Goal: Task Accomplishment & Management: Manage account settings

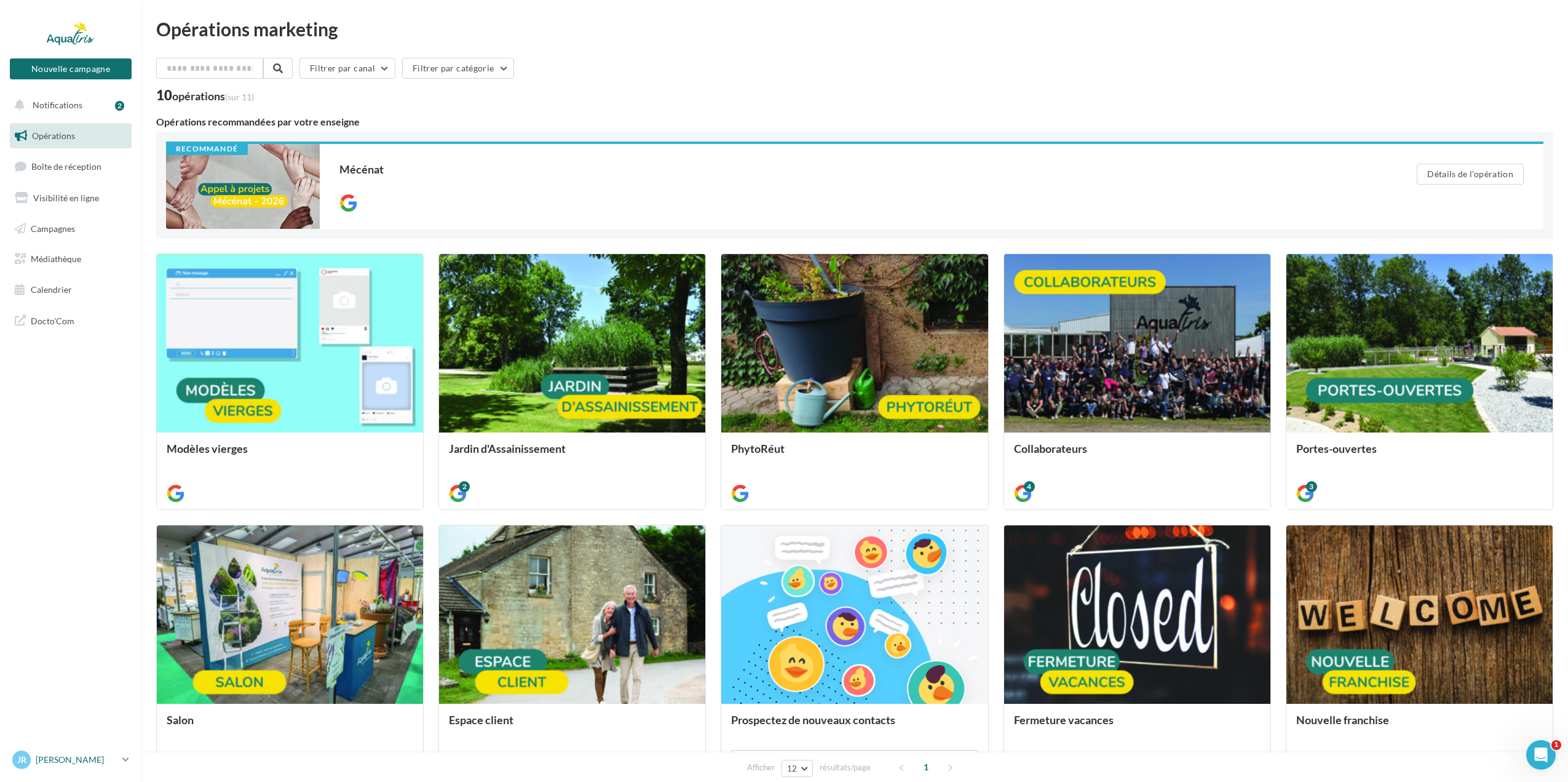
click at [124, 758] on icon at bounding box center [125, 759] width 7 height 11
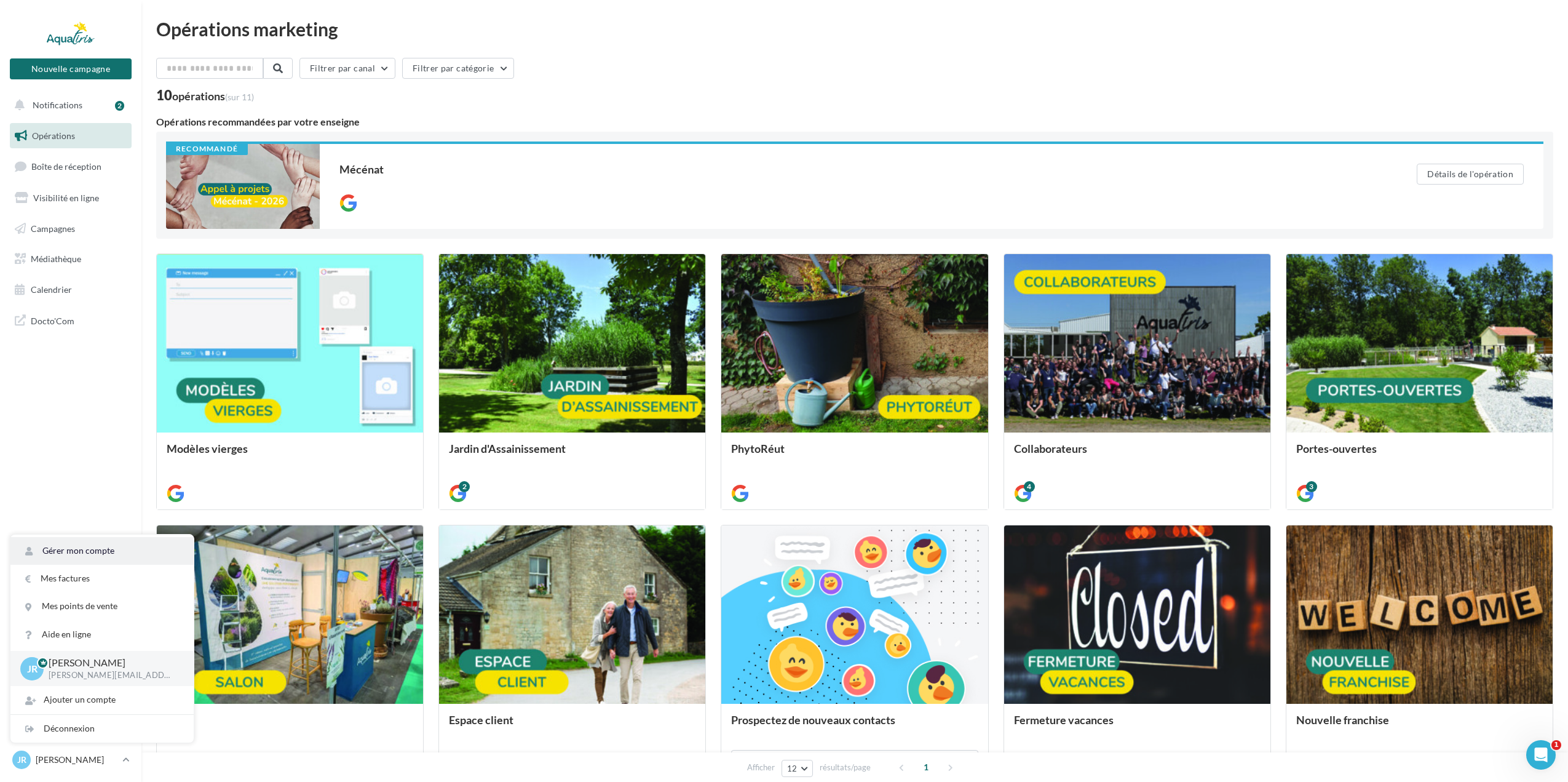
click at [82, 546] on link "Gérer mon compte" at bounding box center [102, 551] width 183 height 27
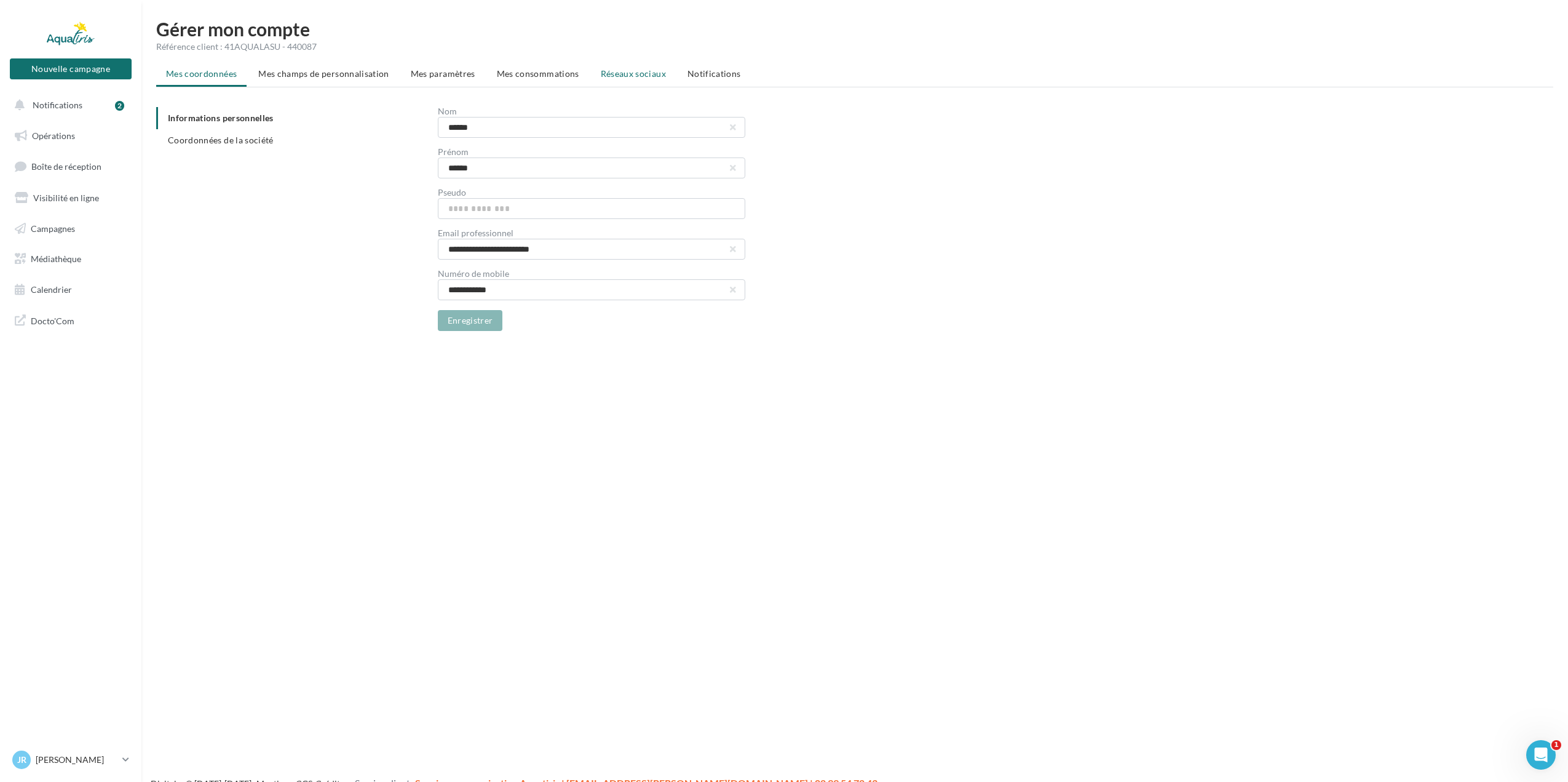
click at [648, 72] on span "Réseaux sociaux" at bounding box center [633, 73] width 65 height 11
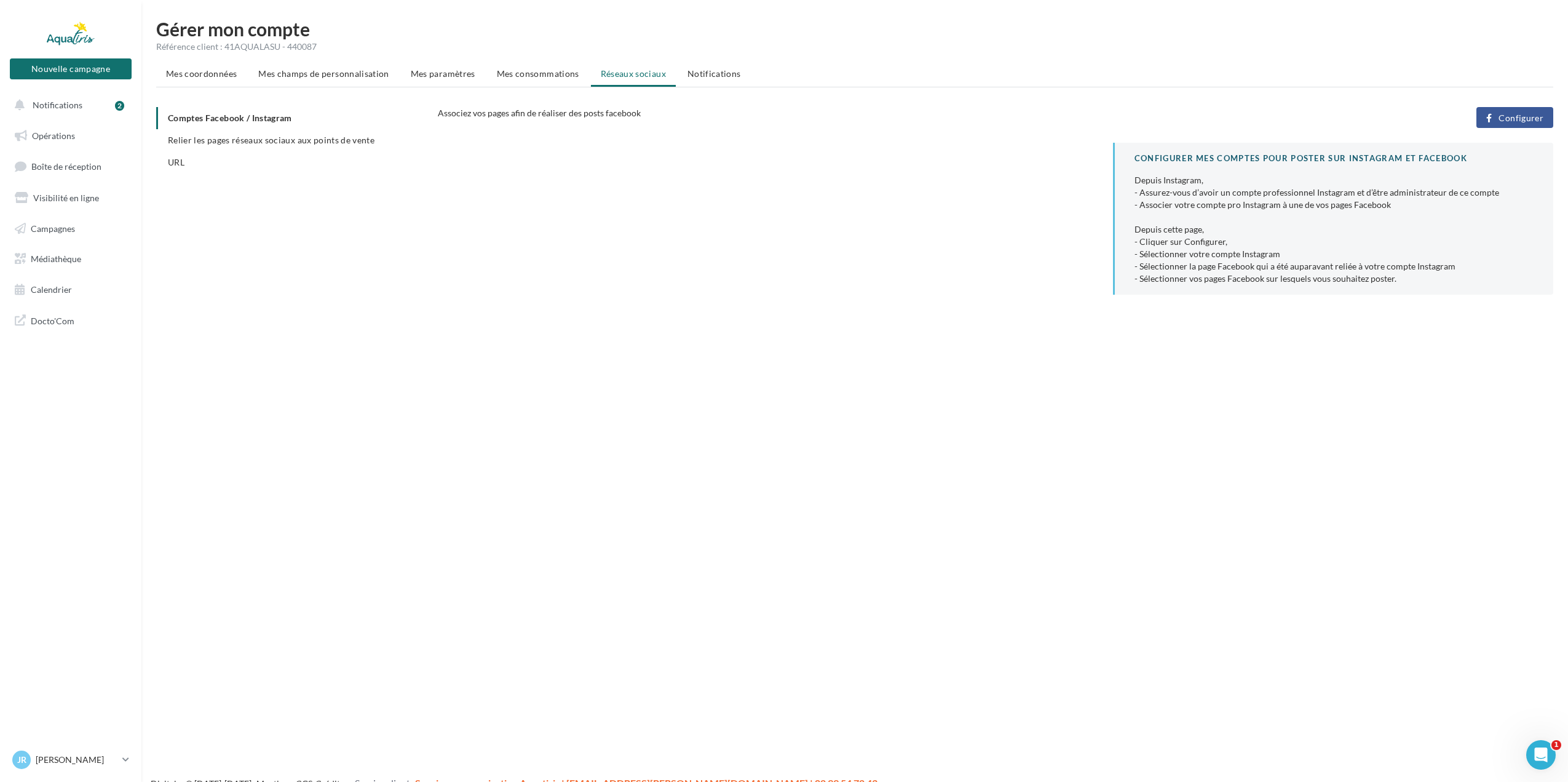
click at [1514, 117] on span "Configurer" at bounding box center [1521, 118] width 45 height 10
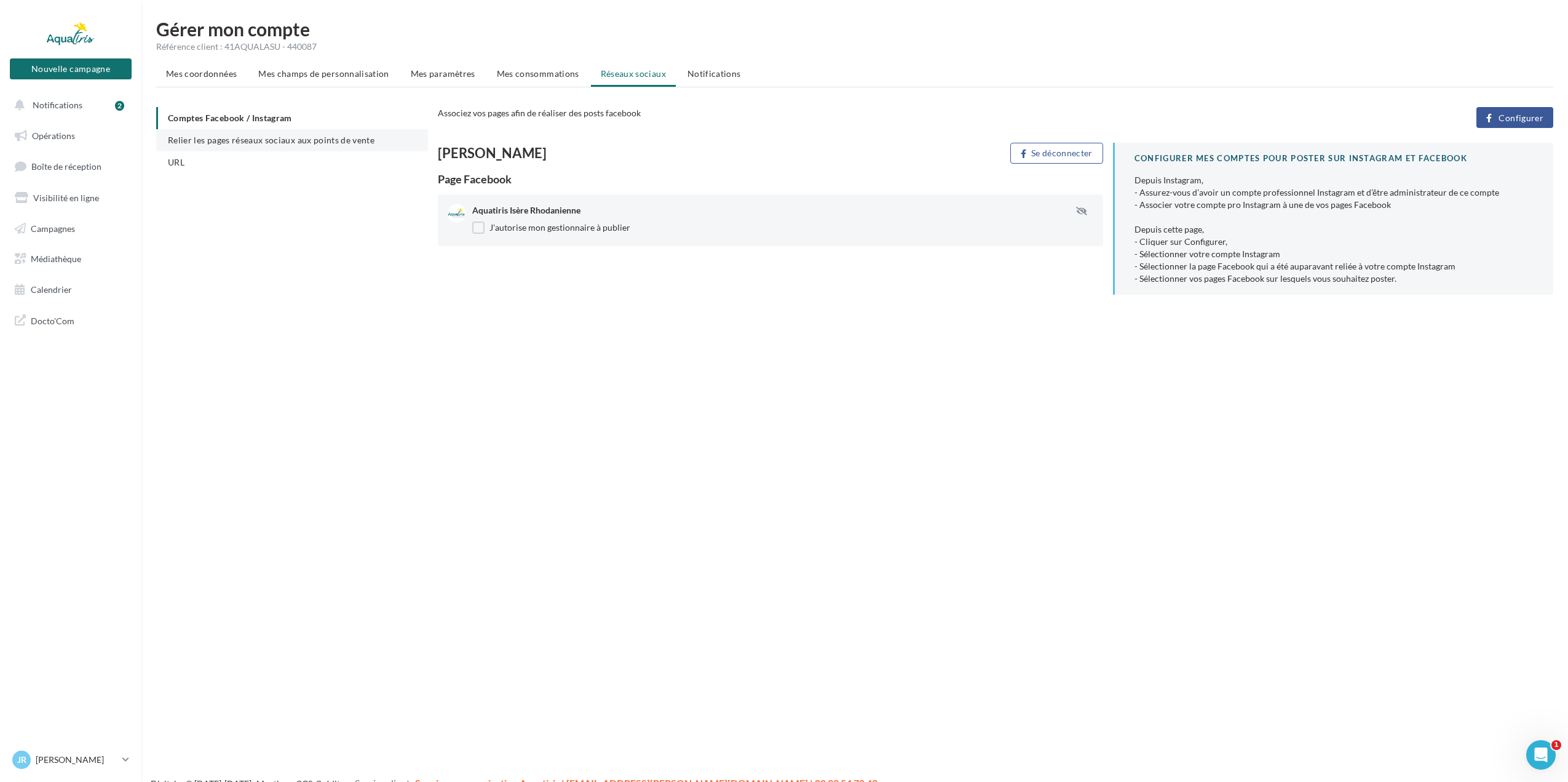
click at [277, 136] on span "Relier les pages réseaux sociaux aux points de vente" at bounding box center [271, 140] width 206 height 11
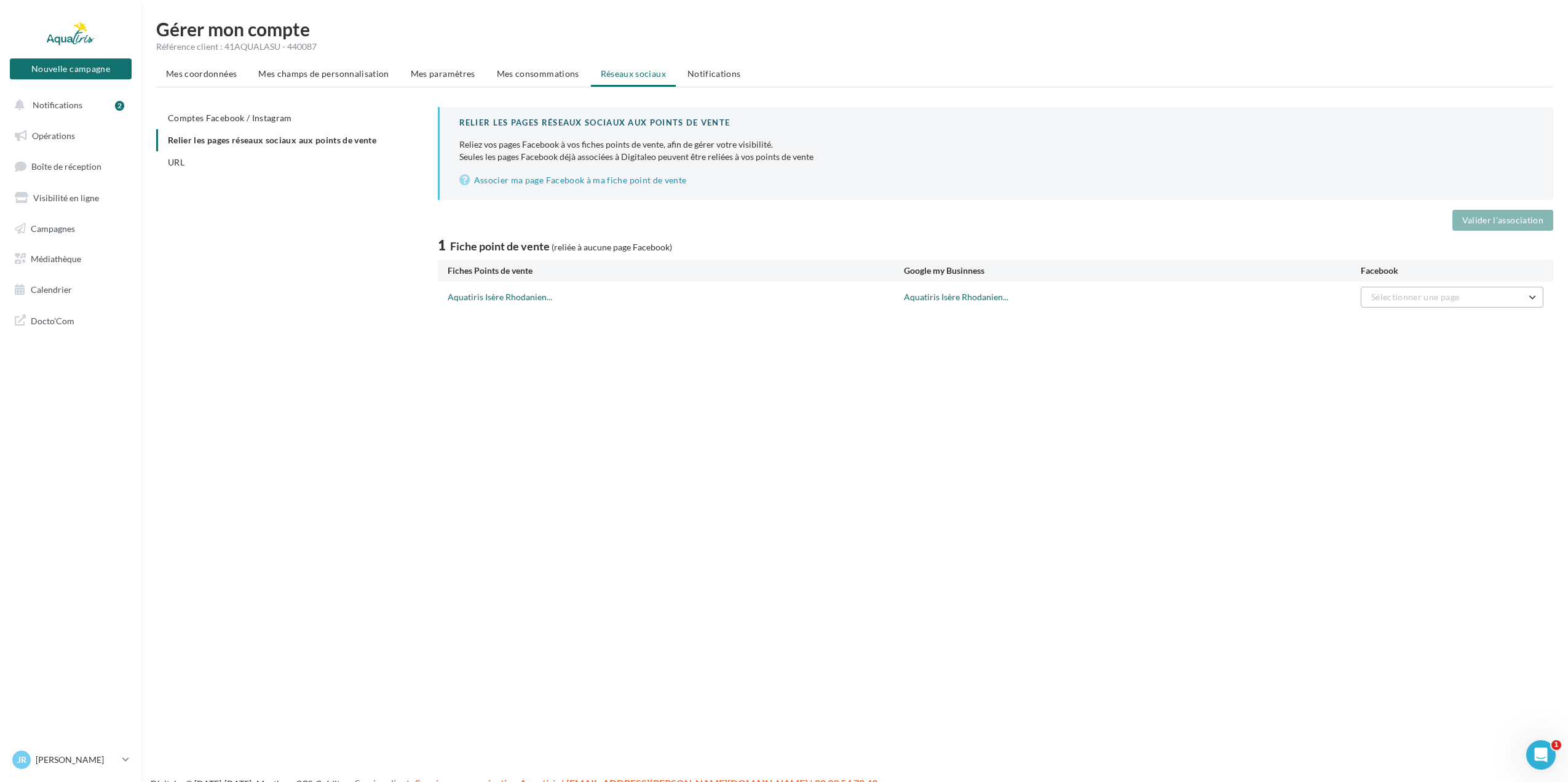
click at [1448, 296] on span "Sélectionner une page" at bounding box center [1415, 297] width 88 height 11
click at [1446, 327] on span "Aquatiris Isère Rhodanienne" at bounding box center [1433, 328] width 108 height 11
click at [1496, 220] on button "Valider l'association" at bounding box center [1503, 220] width 101 height 21
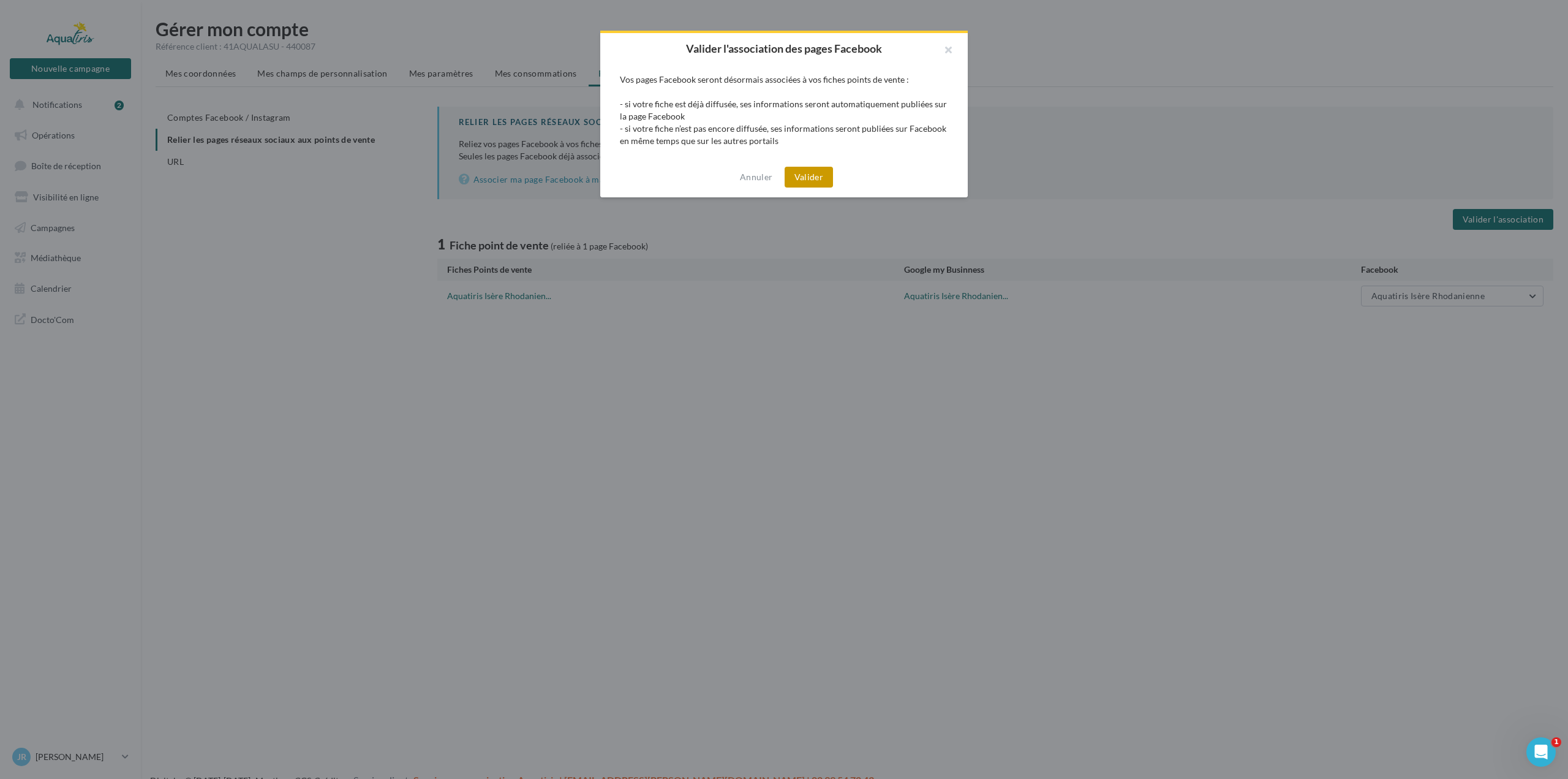
click at [813, 175] on button "Valider" at bounding box center [809, 177] width 48 height 21
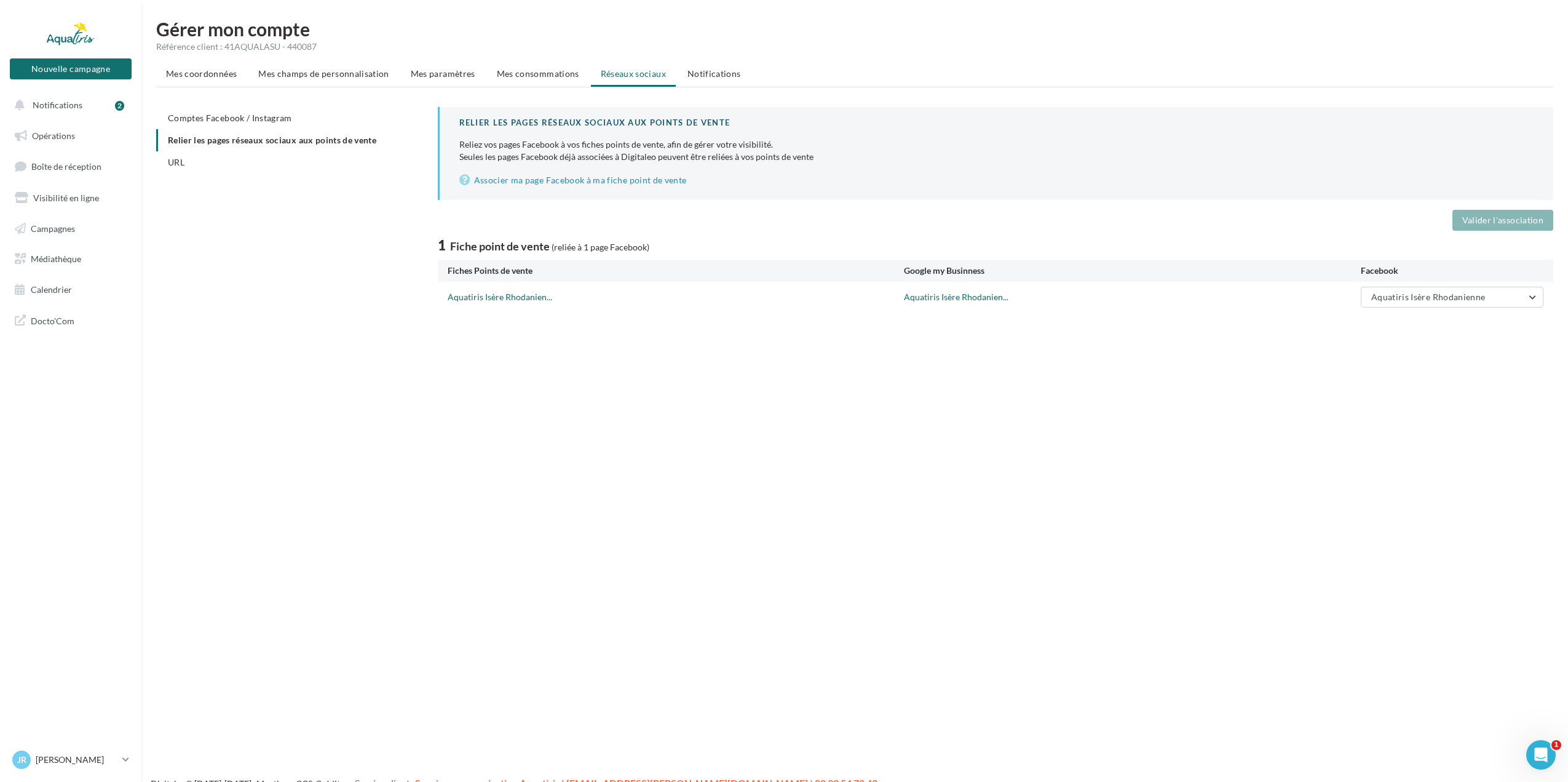
click at [1463, 436] on div "Nouvelle campagne Nouvelle campagne Notifications 2 Opérations Boîte de récepti…" at bounding box center [784, 411] width 1568 height 782
